Goal: Find specific page/section: Find specific page/section

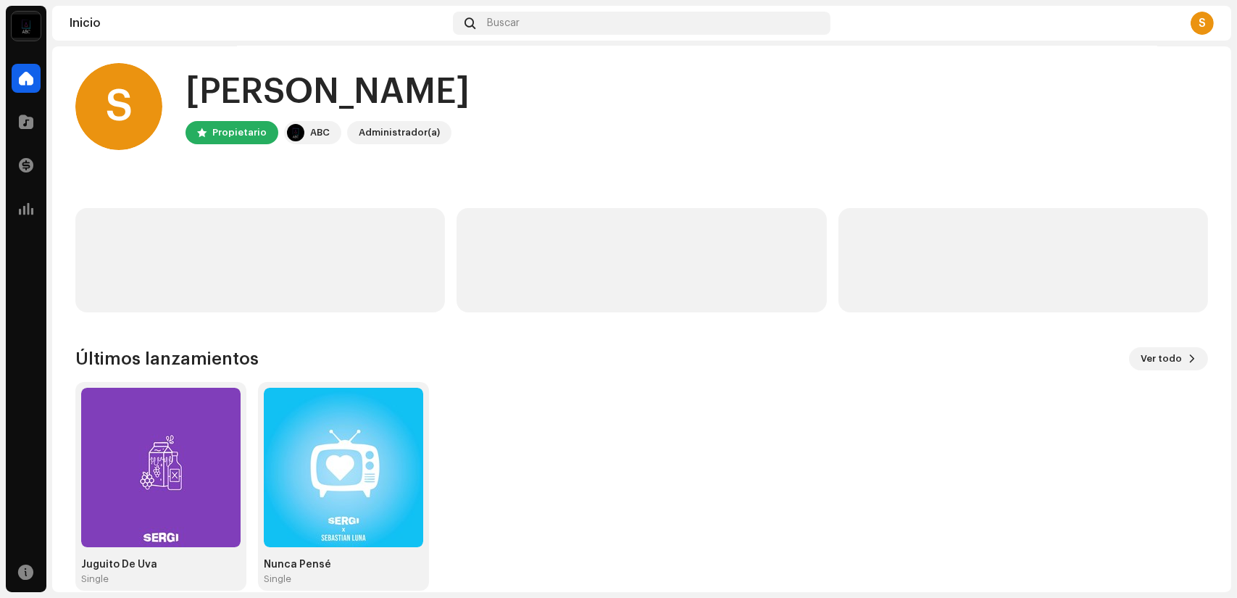
scroll to position [28, 0]
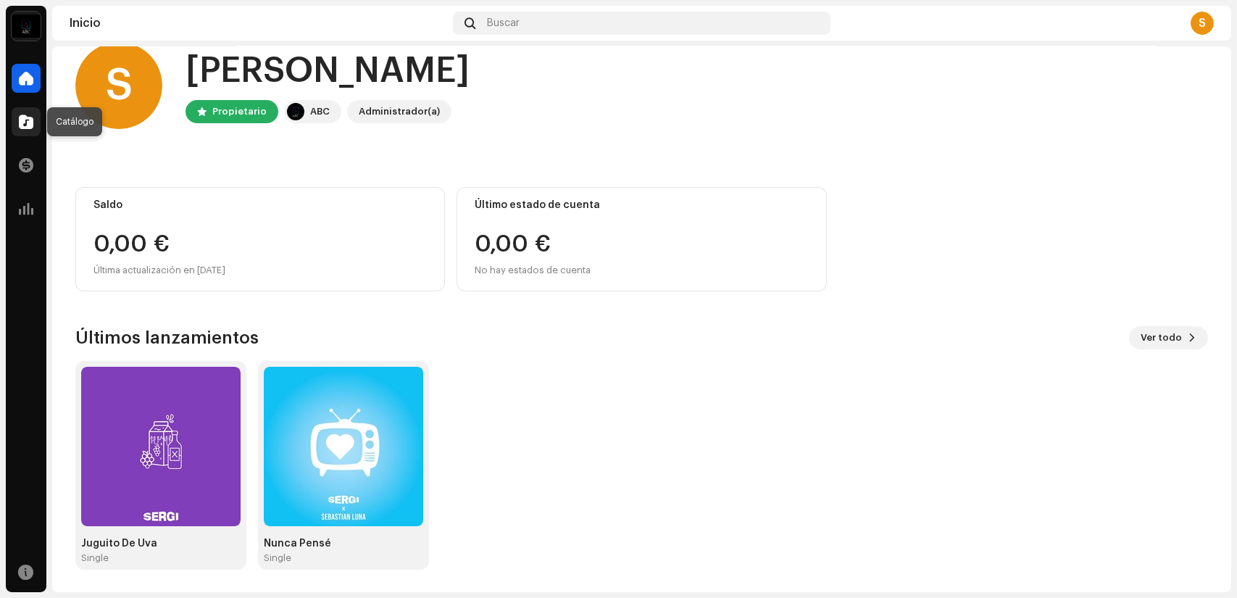
click at [17, 118] on div at bounding box center [26, 121] width 29 height 29
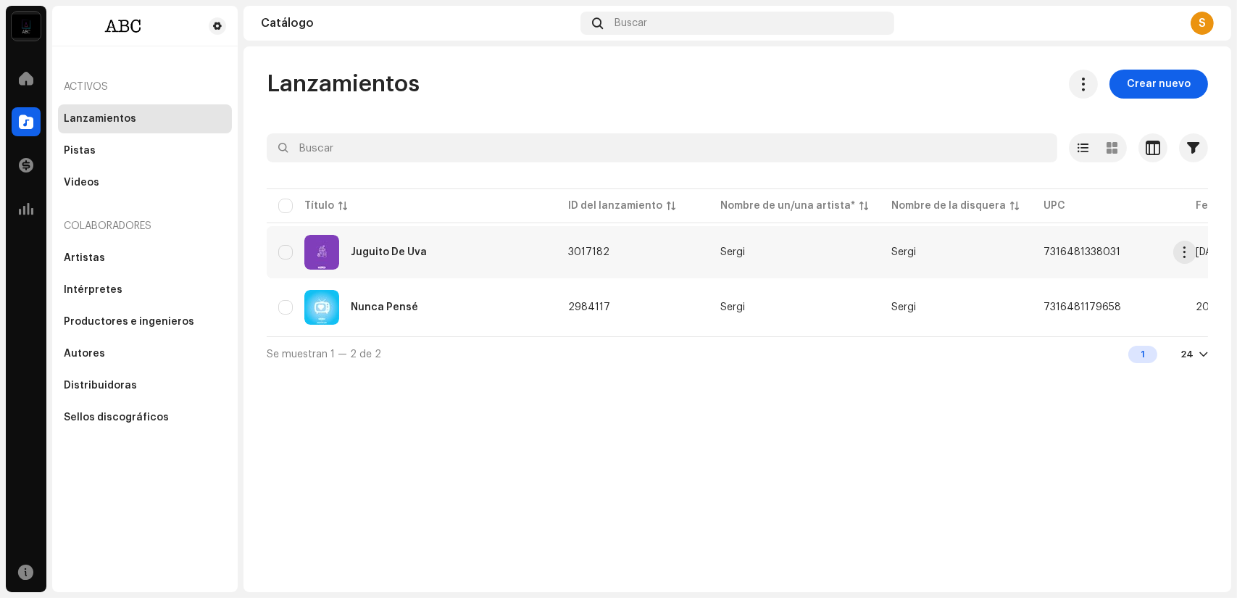
click at [354, 253] on div "Juguito De Uva" at bounding box center [389, 252] width 76 height 10
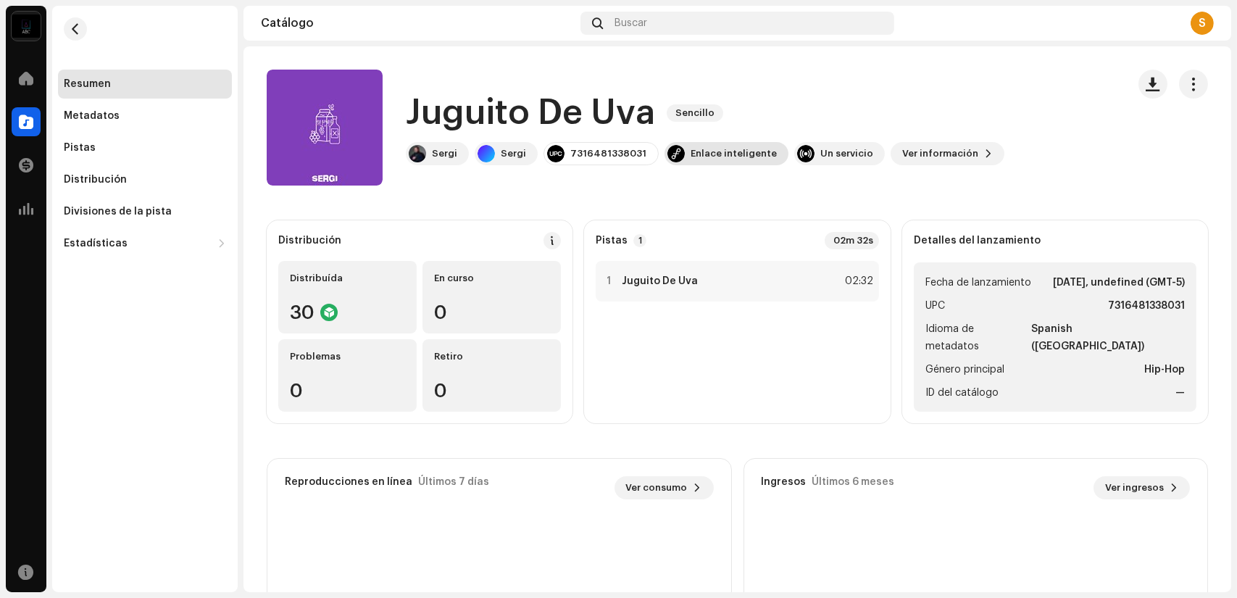
click at [704, 157] on div "Enlace inteligente" at bounding box center [733, 154] width 86 height 12
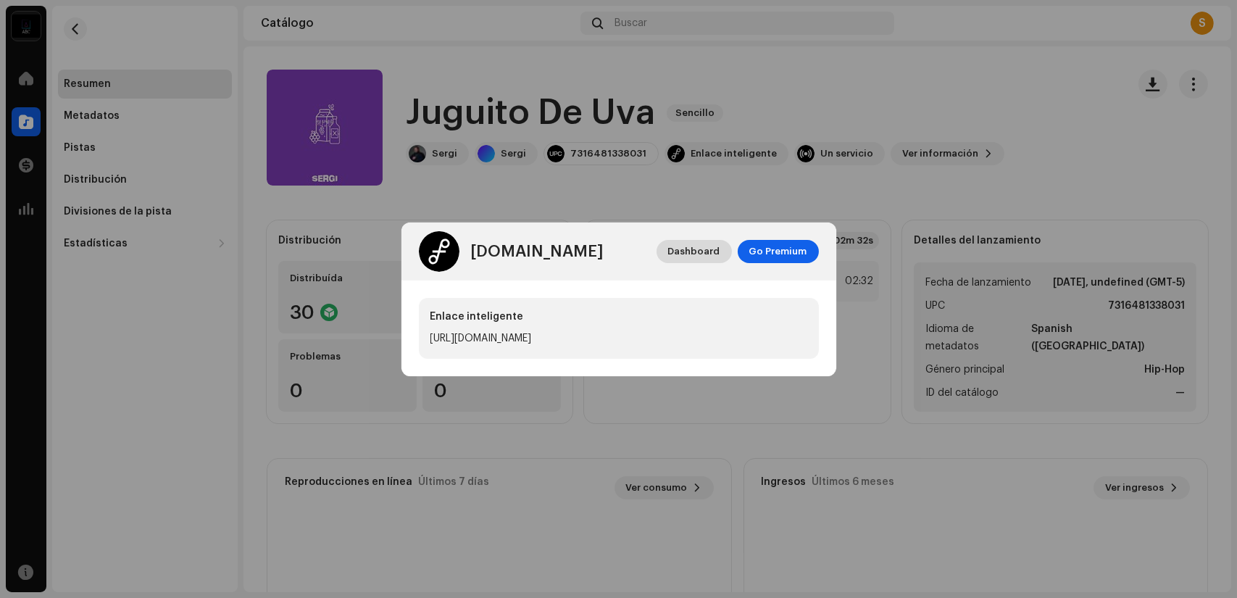
click at [683, 252] on span "Dashboard" at bounding box center [694, 251] width 52 height 29
click at [695, 246] on span "Dashboard" at bounding box center [694, 251] width 52 height 29
